Goal: Register for event/course

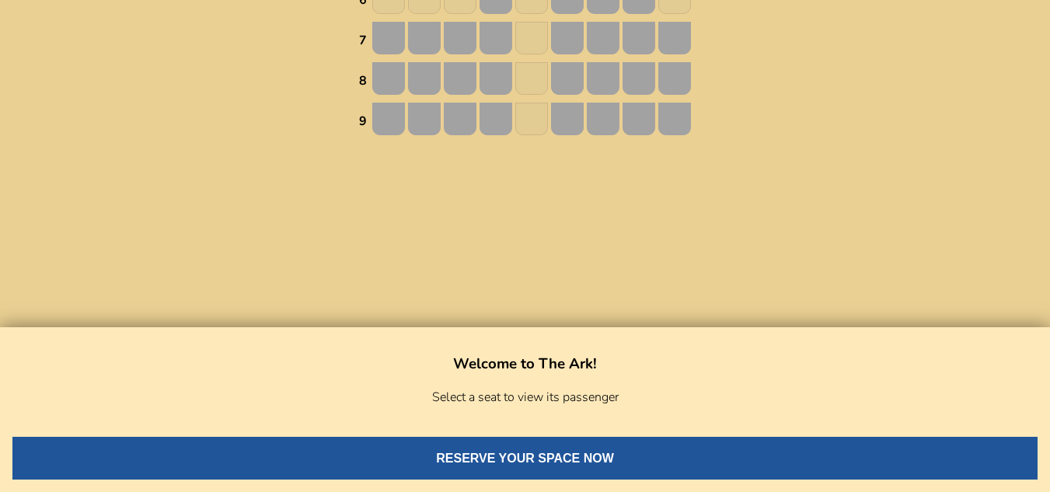
scroll to position [1304, 0]
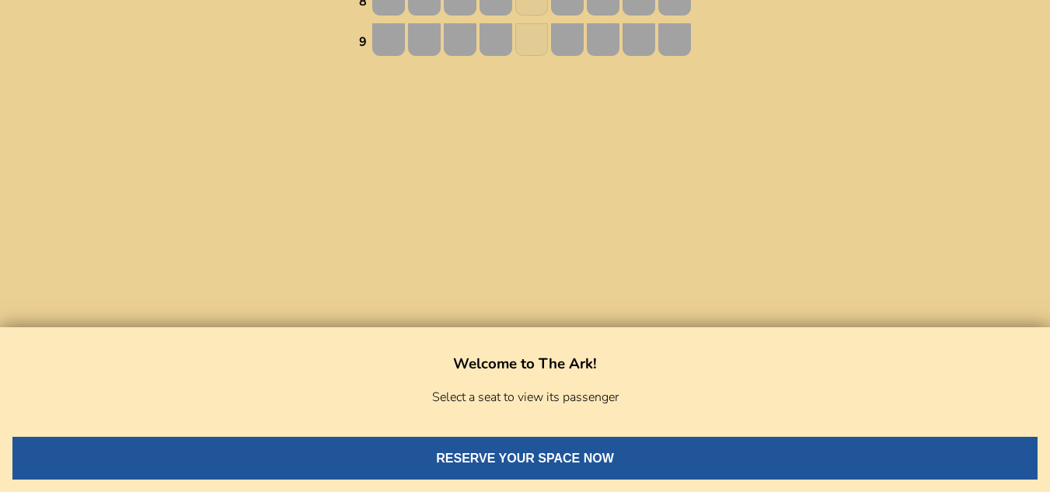
click at [477, 463] on button "RESERVE YOUR SPACE NOW" at bounding box center [524, 458] width 1025 height 43
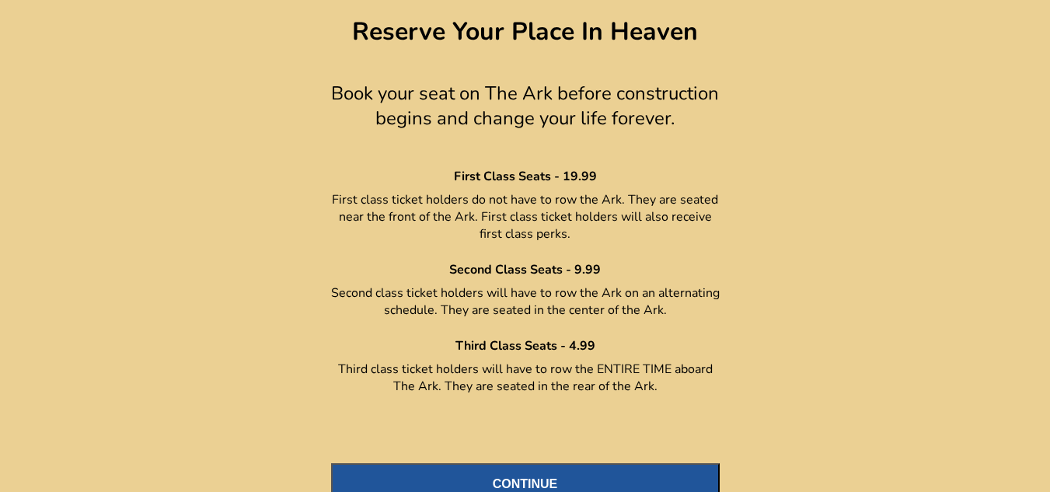
scroll to position [16, 0]
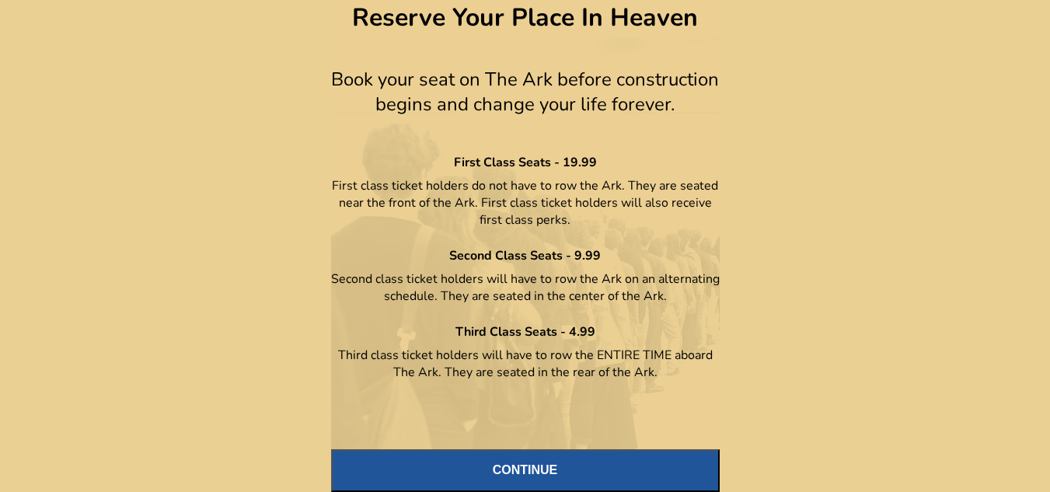
click at [544, 463] on button "CONTINUE" at bounding box center [525, 470] width 388 height 43
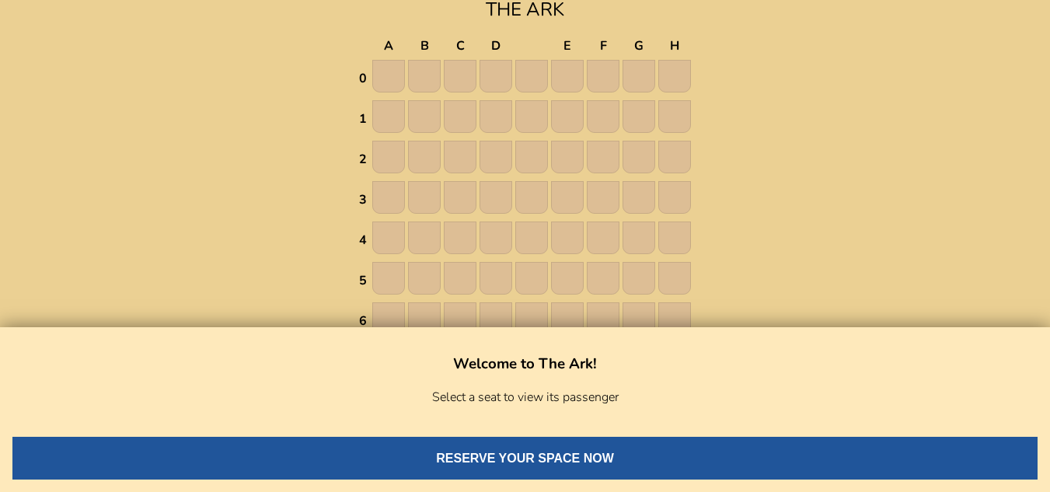
scroll to position [1304, 0]
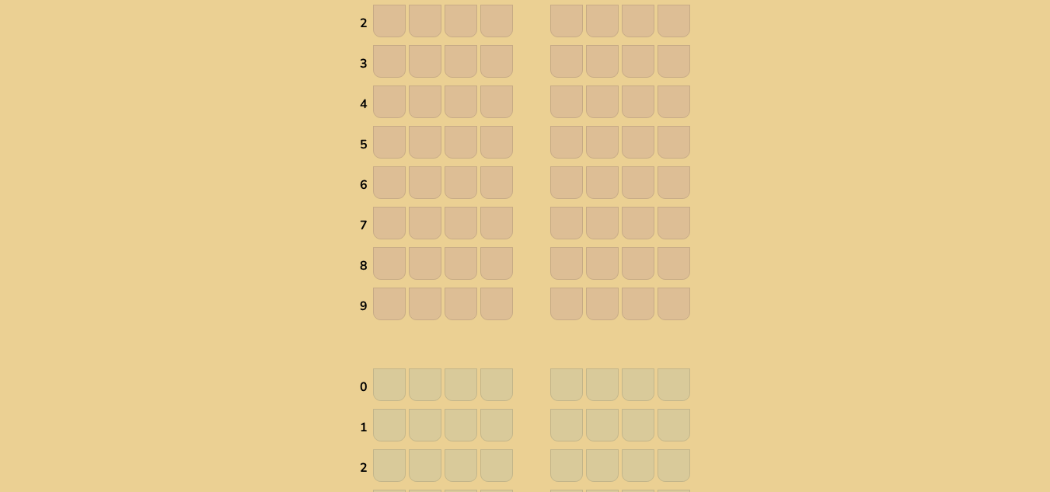
scroll to position [152, 0]
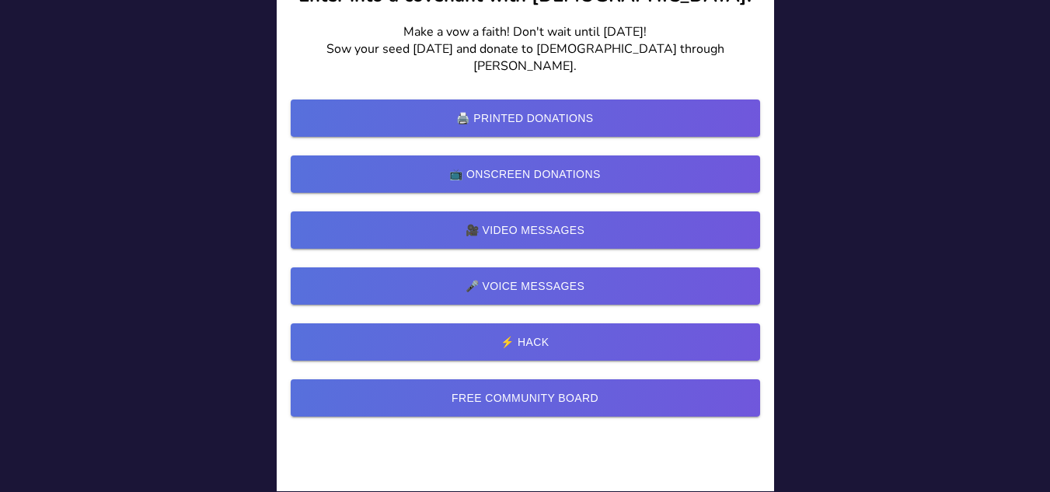
scroll to position [225, 0]
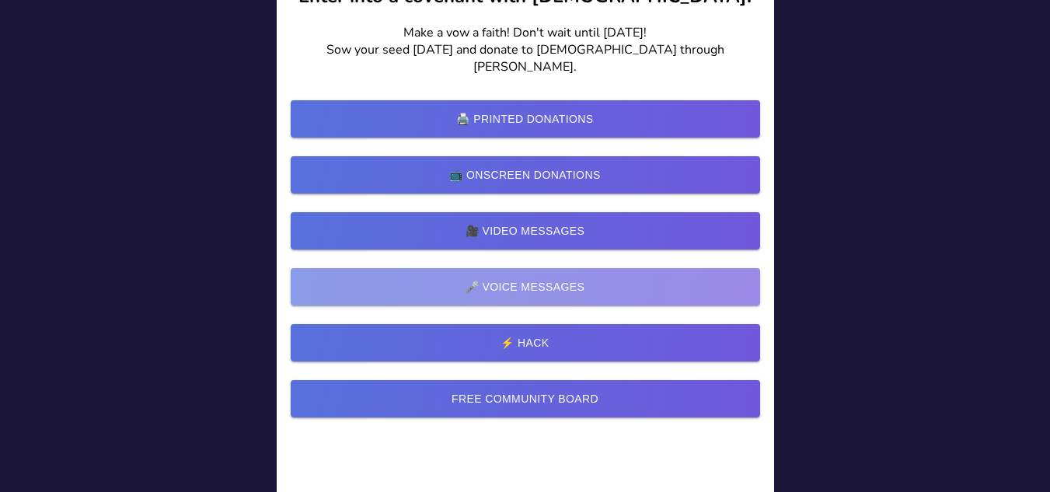
click at [528, 268] on link "🎤 Voice Messages" at bounding box center [525, 286] width 469 height 37
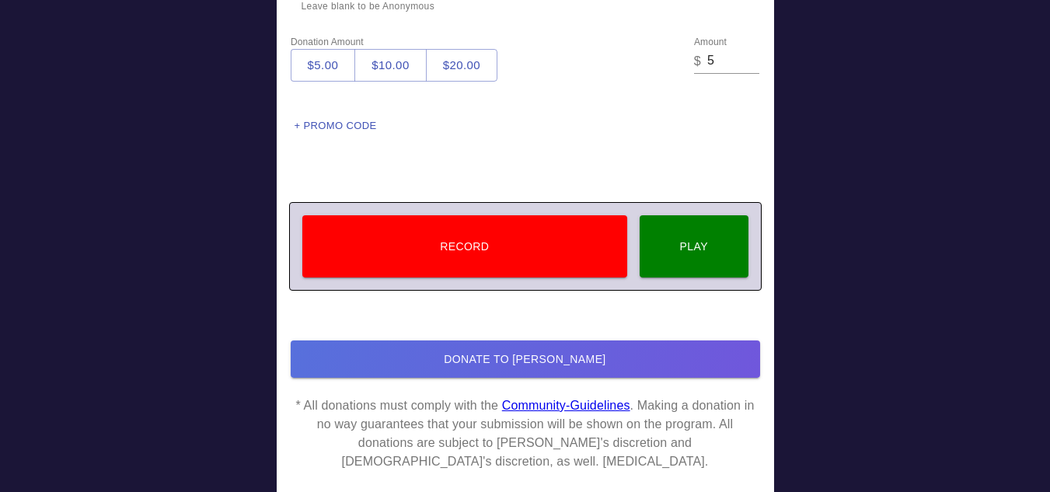
scroll to position [319, 0]
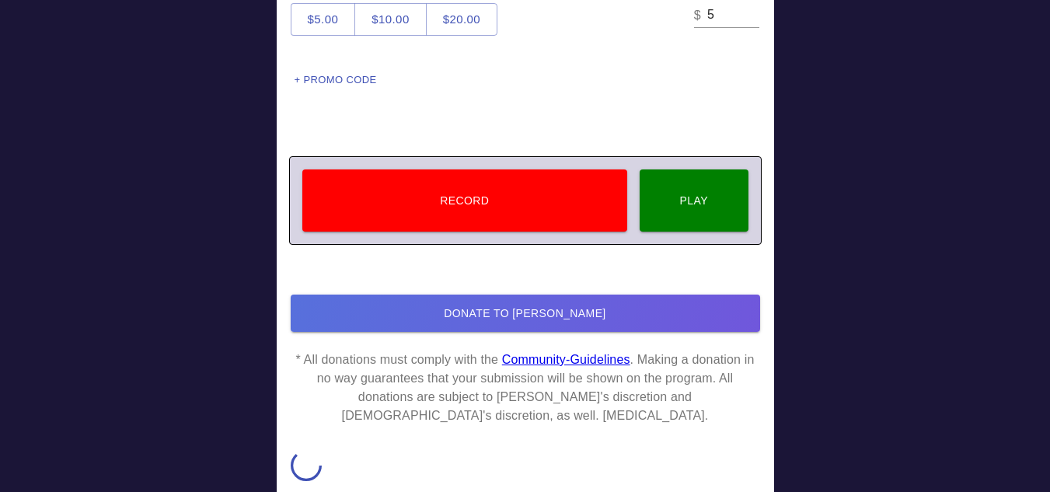
click at [577, 361] on link "Community-Guidelines" at bounding box center [566, 359] width 128 height 13
